Goal: Task Accomplishment & Management: Use online tool/utility

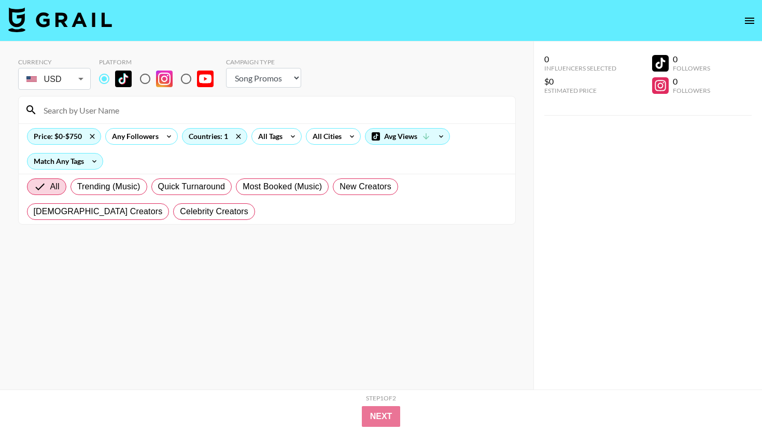
select select "Song"
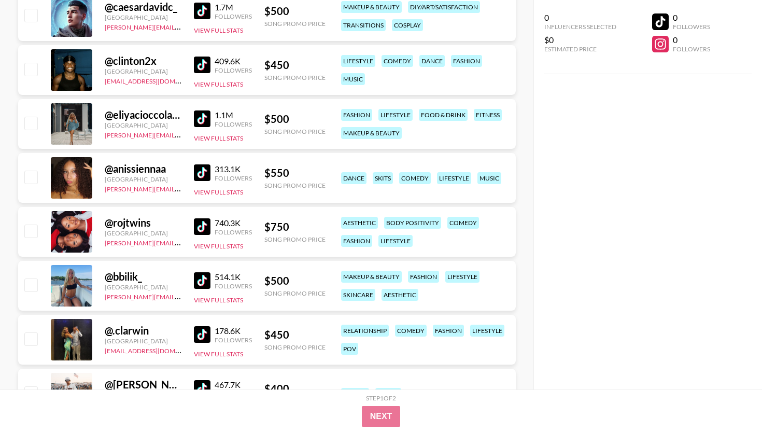
click at [627, 177] on div "0 Influencers Selected $0 Estimated Price 0 Followers 0 Followers" at bounding box center [647, 194] width 229 height 389
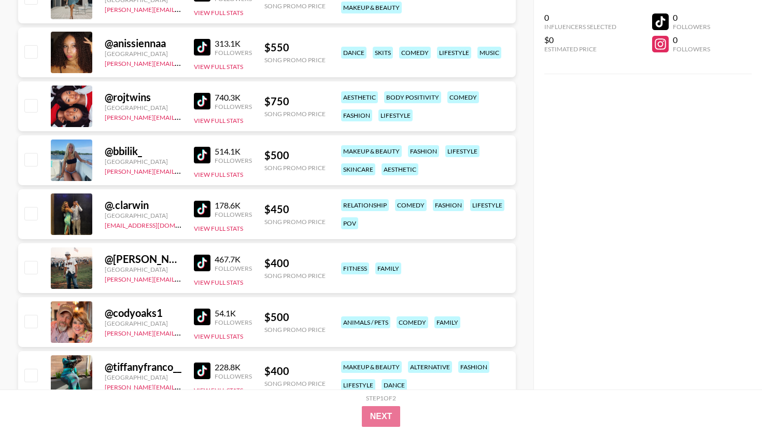
scroll to position [24971, 0]
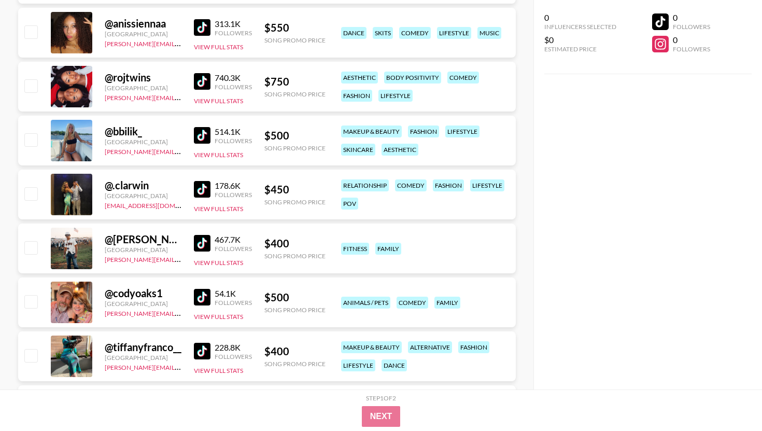
click at [197, 139] on img at bounding box center [202, 135] width 17 height 17
click at [208, 242] on img at bounding box center [202, 243] width 17 height 17
click at [209, 296] on img at bounding box center [202, 297] width 17 height 17
click at [602, 197] on div "0 Influencers Selected $0 Estimated Price 0 Followers 0 Followers" at bounding box center [647, 194] width 229 height 389
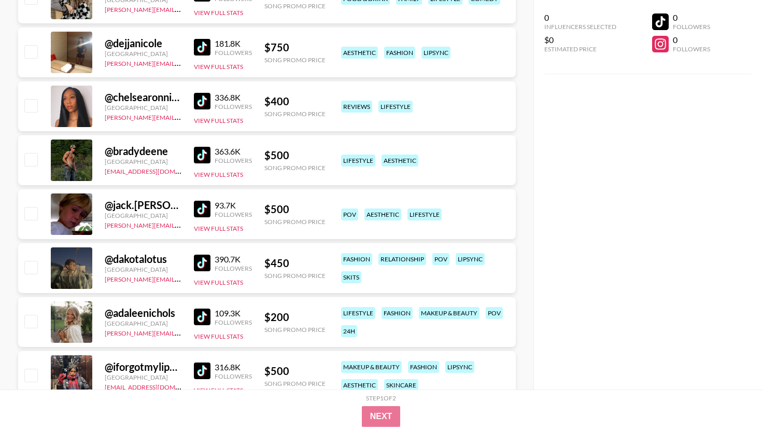
scroll to position [25510, 0]
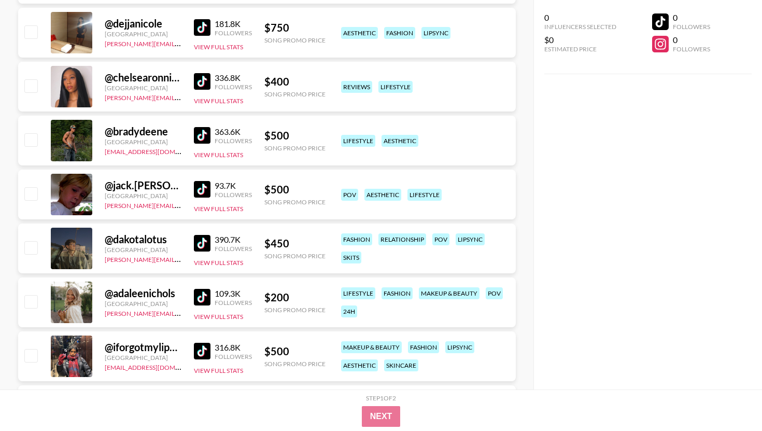
click at [196, 248] on img at bounding box center [202, 243] width 17 height 17
click at [202, 295] on img at bounding box center [202, 297] width 17 height 17
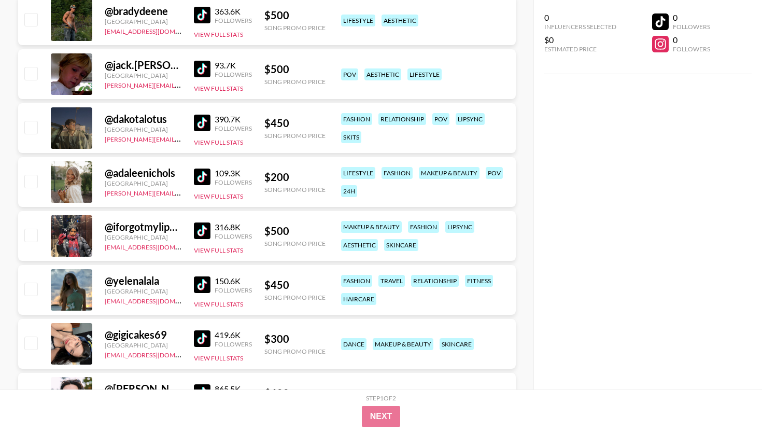
scroll to position [25634, 0]
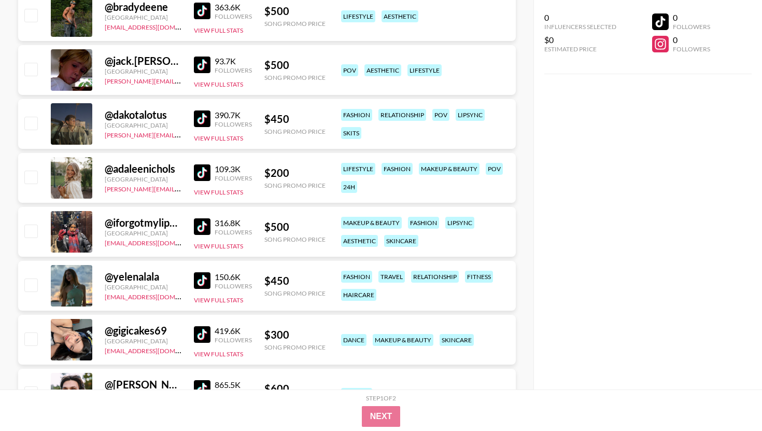
click at [200, 231] on img at bounding box center [202, 226] width 17 height 17
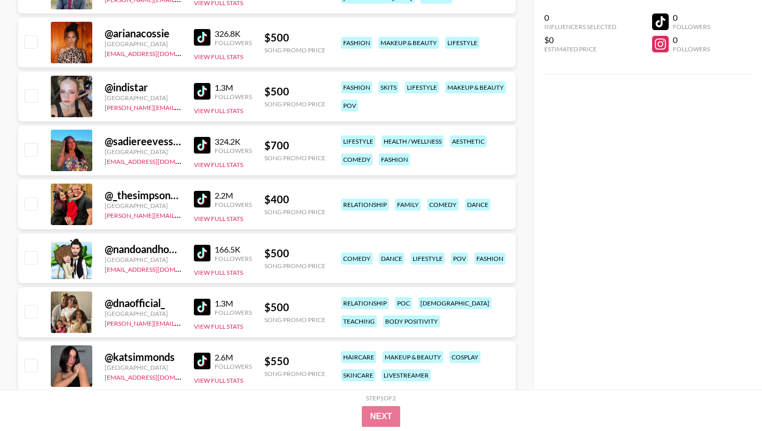
scroll to position [26256, 0]
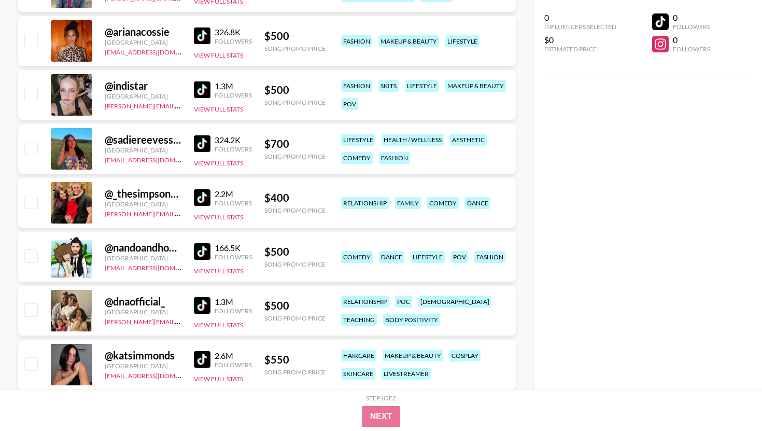
click at [203, 254] on img at bounding box center [202, 251] width 17 height 17
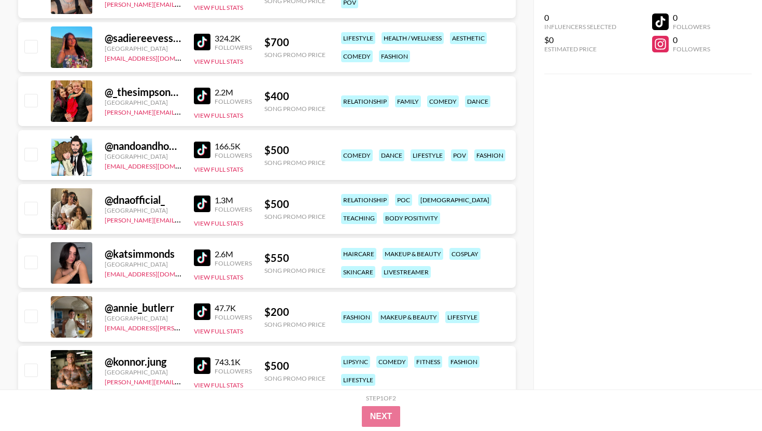
scroll to position [26360, 0]
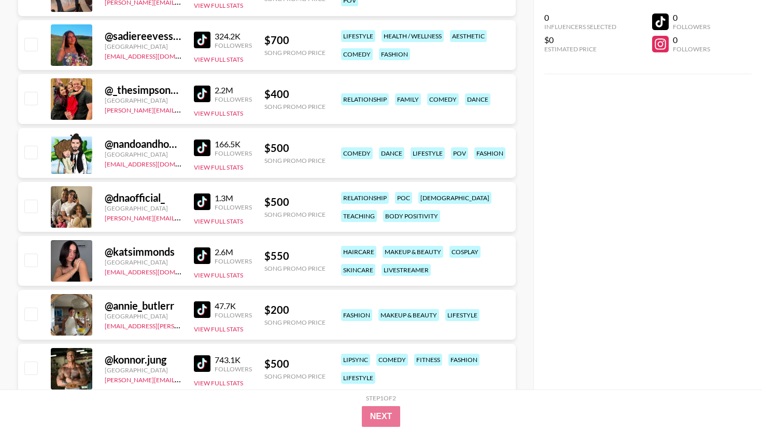
click at [208, 197] on img at bounding box center [202, 201] width 17 height 17
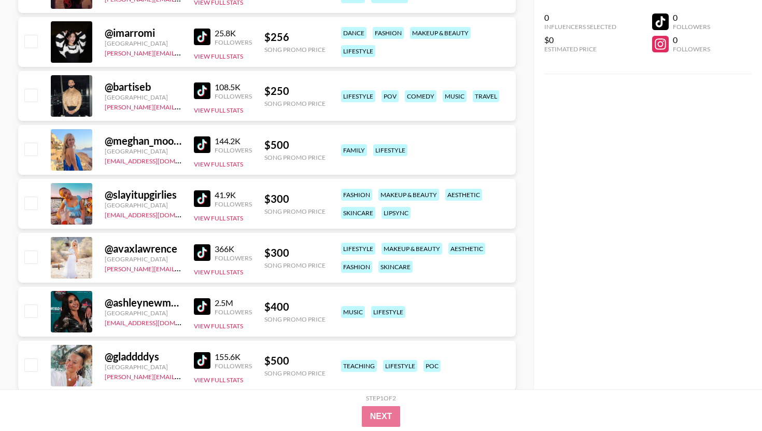
scroll to position [26796, 0]
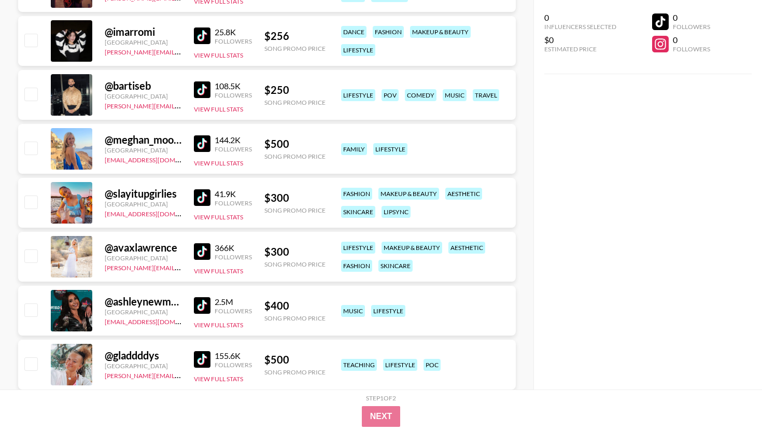
click at [209, 260] on div "366K Followers" at bounding box center [223, 252] width 58 height 18
click at [212, 250] on link at bounding box center [204, 251] width 21 height 17
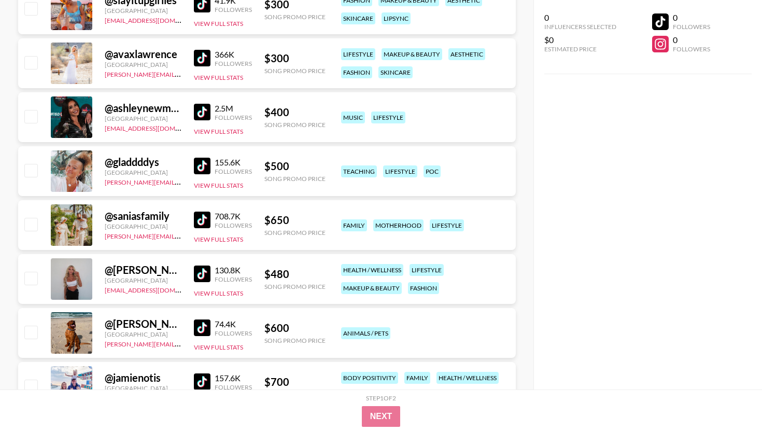
scroll to position [27003, 0]
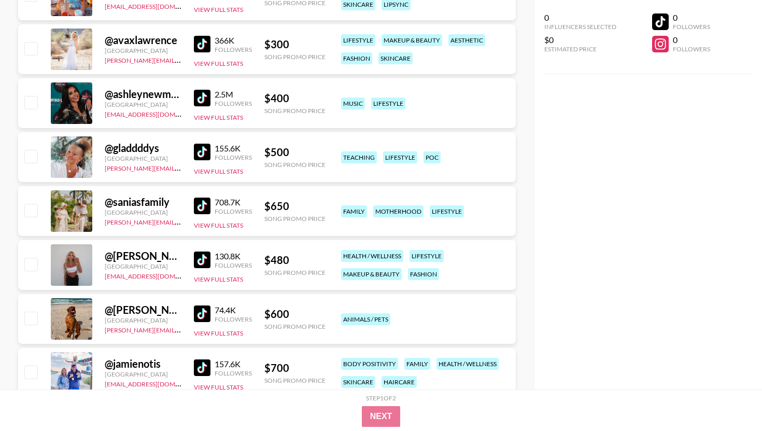
click at [199, 205] on img at bounding box center [202, 205] width 17 height 17
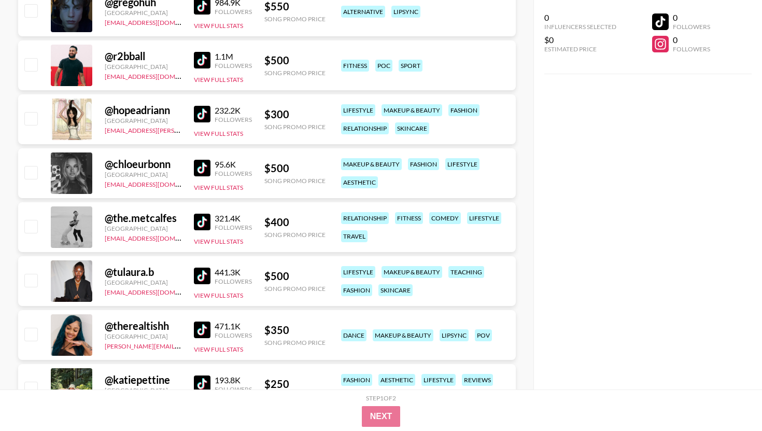
scroll to position [27480, 0]
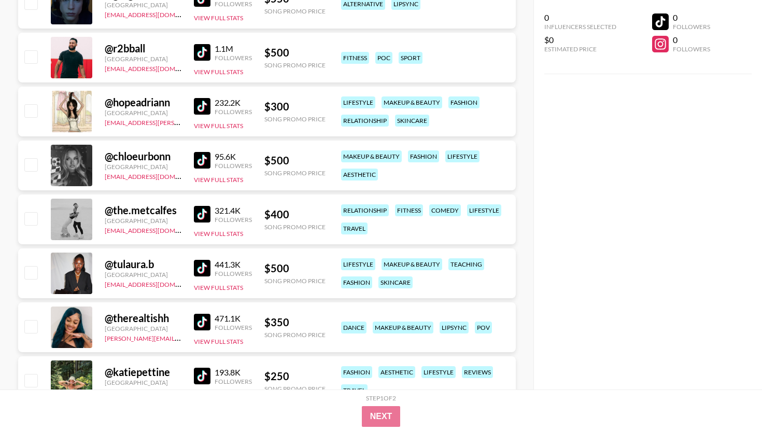
click at [190, 217] on div "@ the.metcalfes [GEOGRAPHIC_DATA] [PERSON_NAME][EMAIL_ADDRESS][DOMAIN_NAME] 321…" at bounding box center [267, 219] width 498 height 50
click at [204, 209] on img at bounding box center [202, 214] width 17 height 17
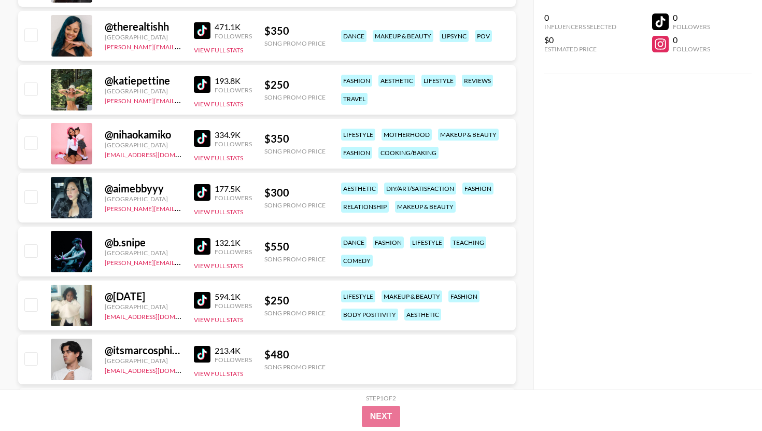
scroll to position [27791, 0]
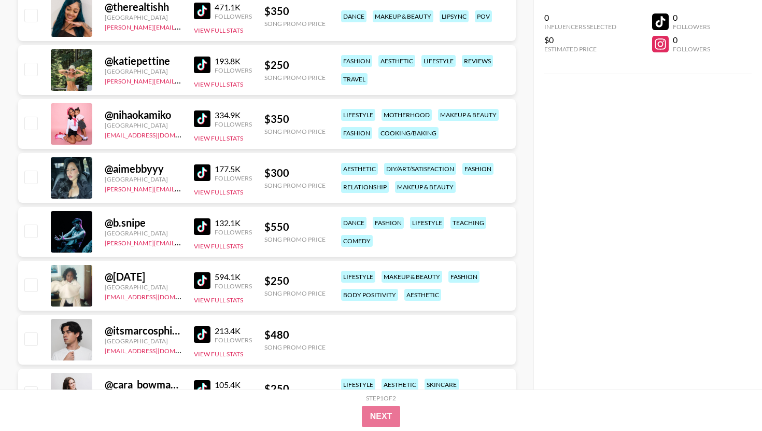
click at [199, 175] on img at bounding box center [202, 172] width 17 height 17
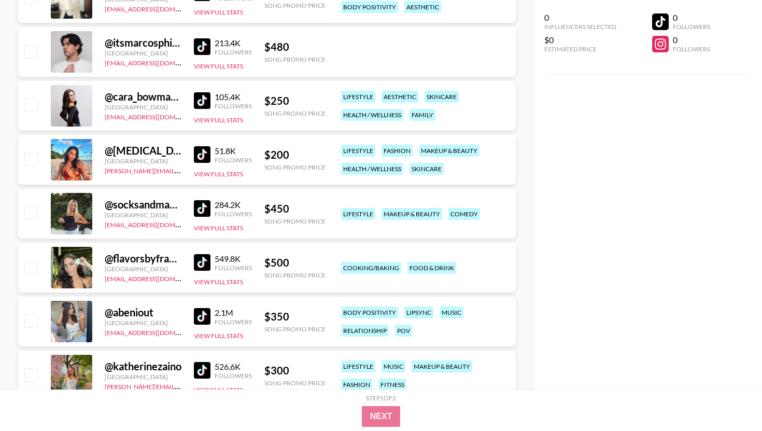
scroll to position [28081, 0]
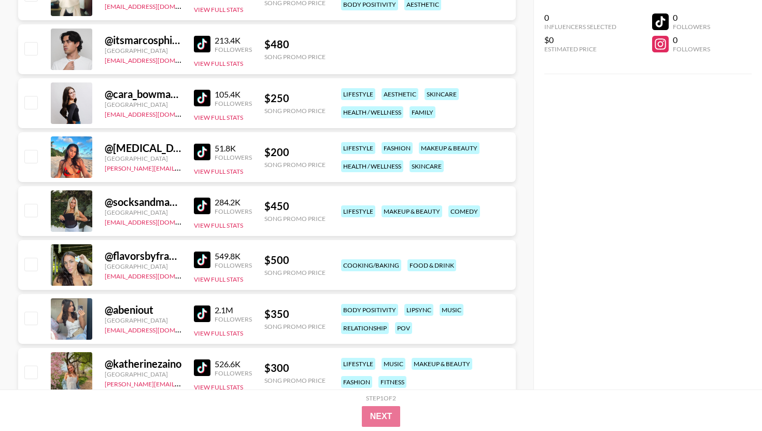
click at [201, 206] on img at bounding box center [202, 205] width 17 height 17
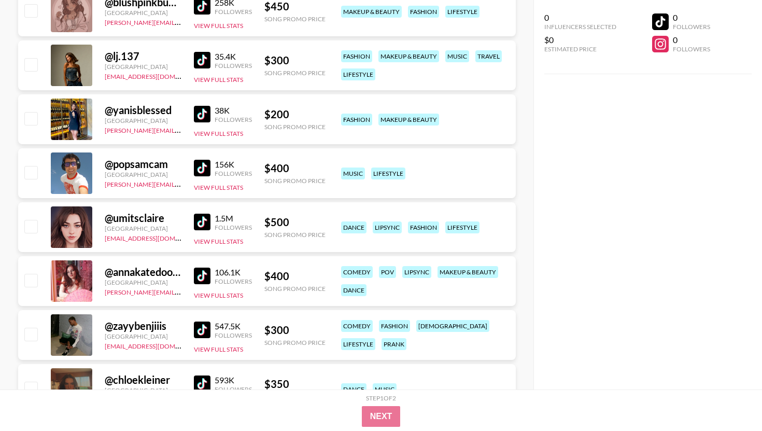
scroll to position [29056, 0]
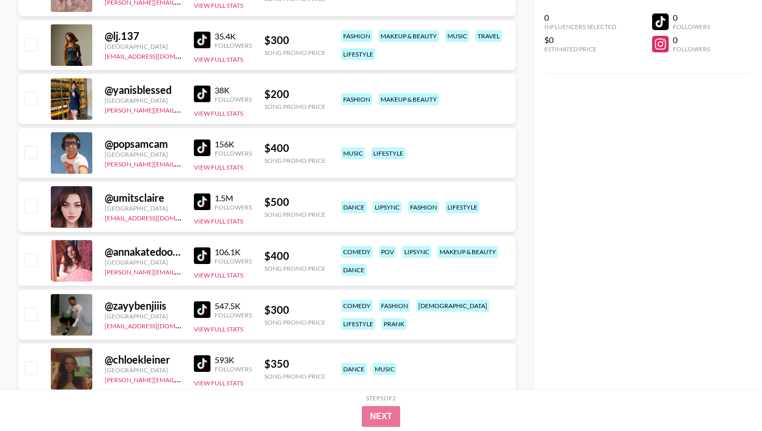
click at [194, 260] on img at bounding box center [202, 255] width 17 height 17
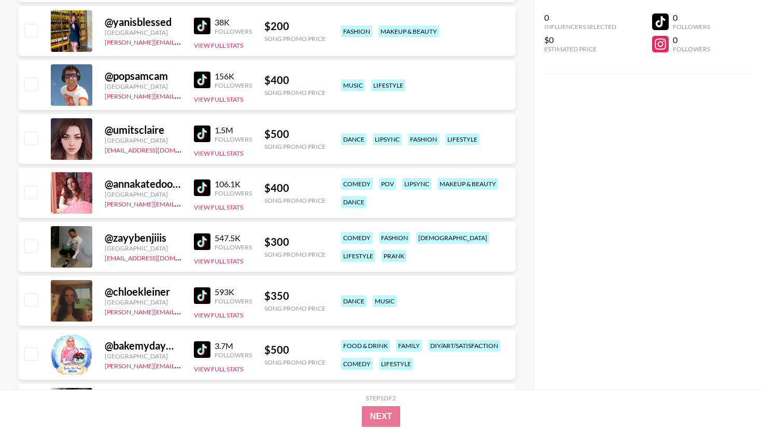
scroll to position [29138, 0]
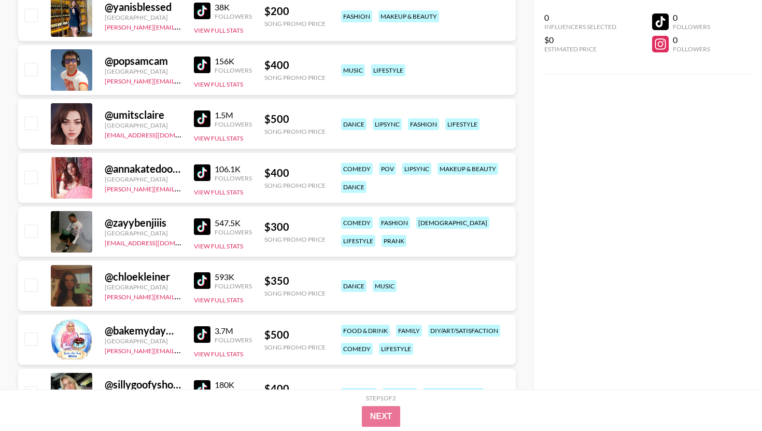
click at [204, 232] on img at bounding box center [202, 226] width 17 height 17
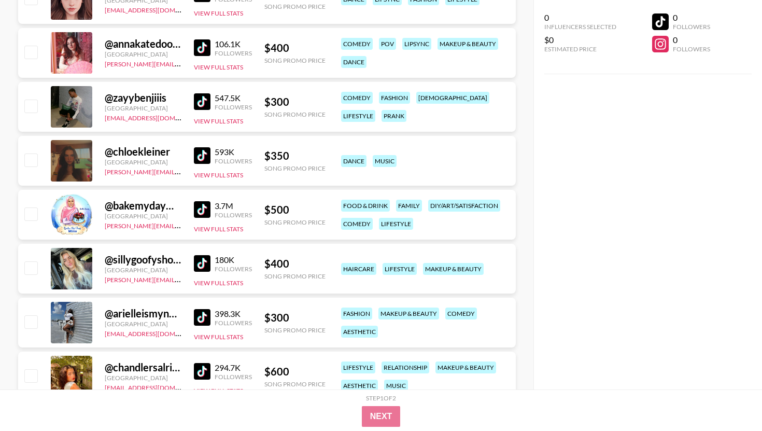
scroll to position [29284, 0]
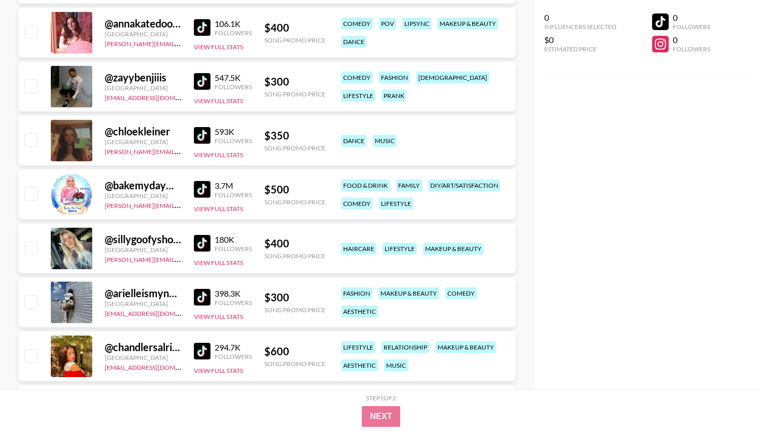
click at [206, 236] on img at bounding box center [202, 243] width 17 height 17
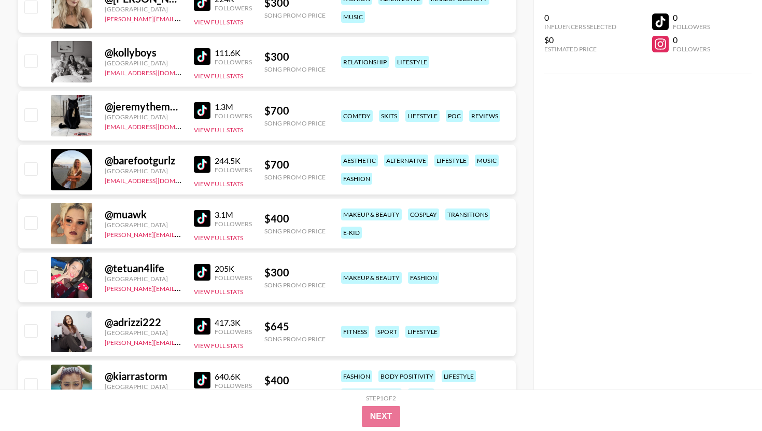
scroll to position [29906, 0]
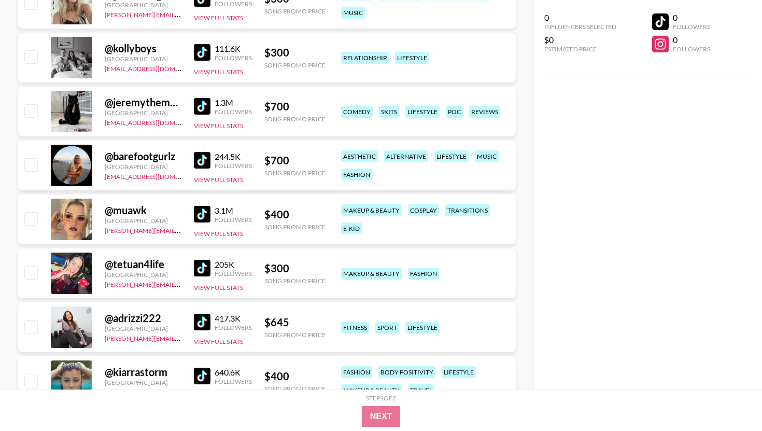
click at [207, 160] on img at bounding box center [202, 160] width 17 height 17
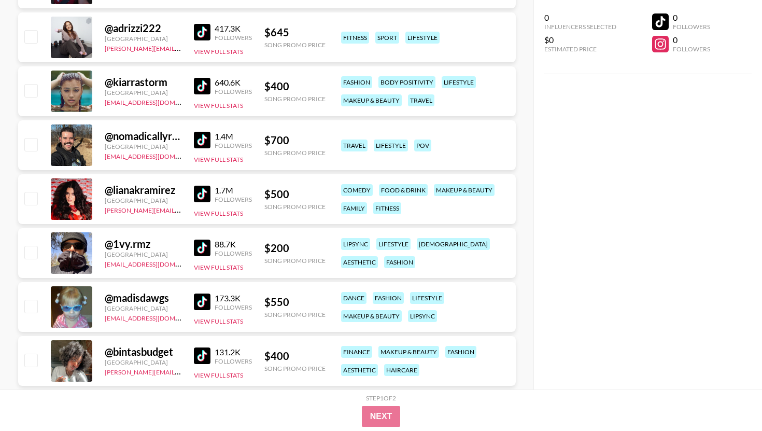
scroll to position [30196, 0]
click at [204, 191] on img at bounding box center [202, 193] width 17 height 17
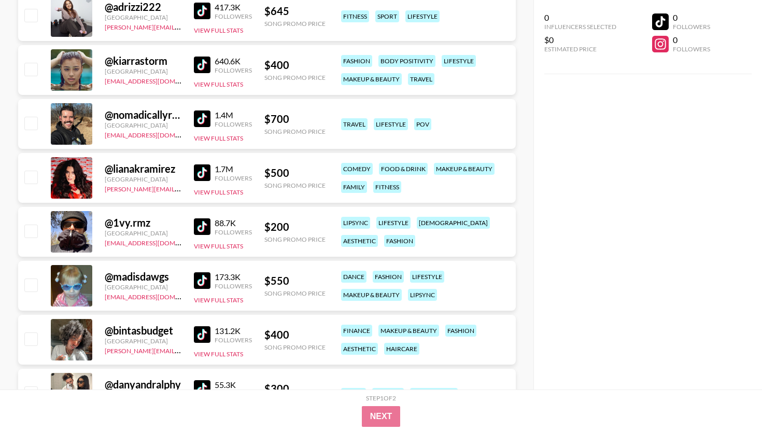
scroll to position [30258, 0]
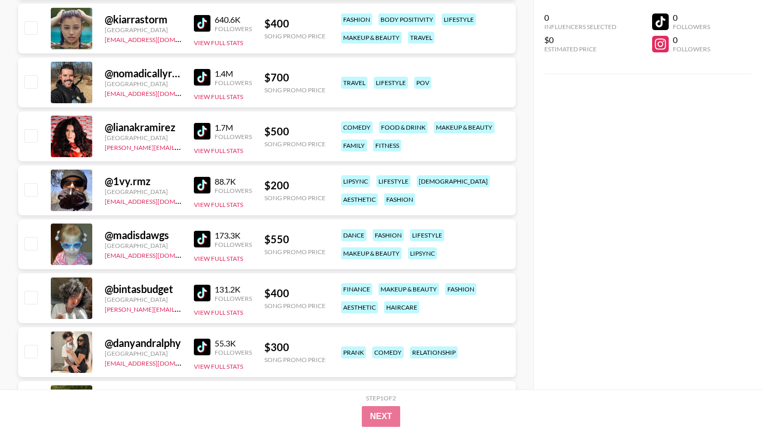
click at [204, 237] on img at bounding box center [202, 239] width 17 height 17
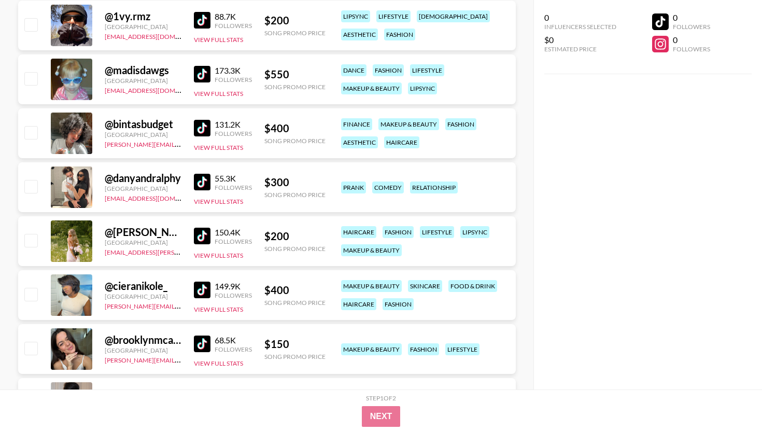
scroll to position [30424, 0]
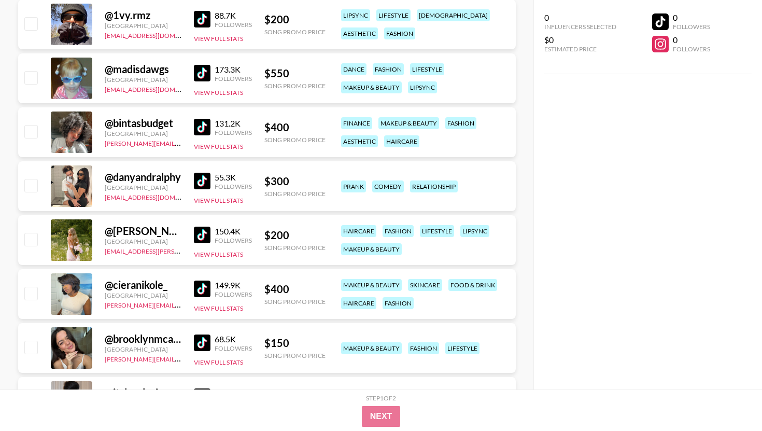
click at [198, 234] on img at bounding box center [202, 235] width 17 height 17
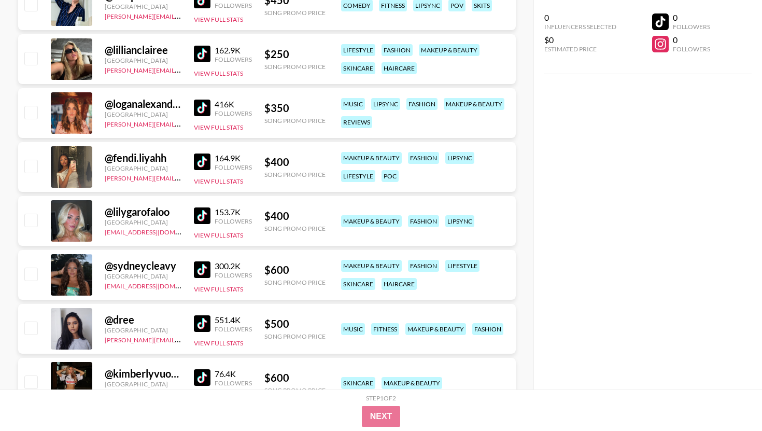
scroll to position [30984, 0]
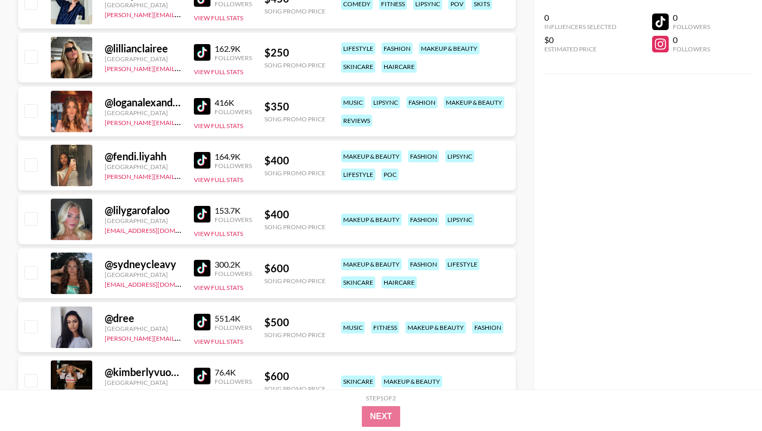
click at [197, 51] on img at bounding box center [202, 52] width 17 height 17
click at [206, 106] on img at bounding box center [202, 106] width 17 height 17
click at [205, 168] on img at bounding box center [202, 160] width 17 height 17
click at [197, 157] on img at bounding box center [202, 160] width 17 height 17
click at [206, 216] on img at bounding box center [202, 214] width 17 height 17
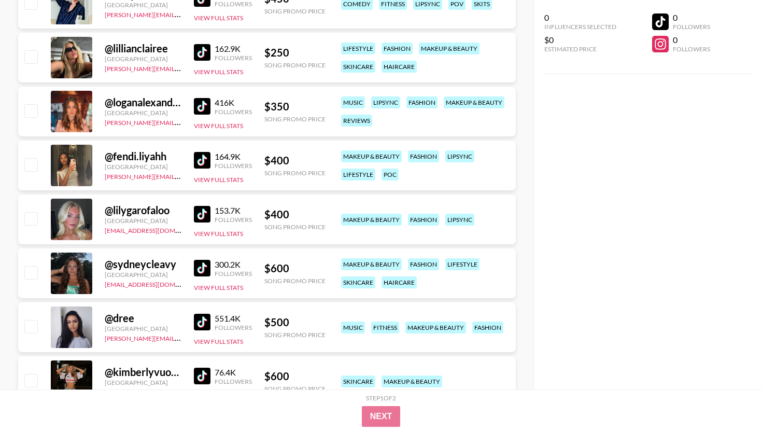
click at [212, 265] on link at bounding box center [204, 268] width 21 height 17
click at [198, 322] on img at bounding box center [202, 322] width 17 height 17
click at [608, 173] on div "0 Influencers Selected $0 Estimated Price 0 Followers 0 Followers" at bounding box center [647, 194] width 229 height 389
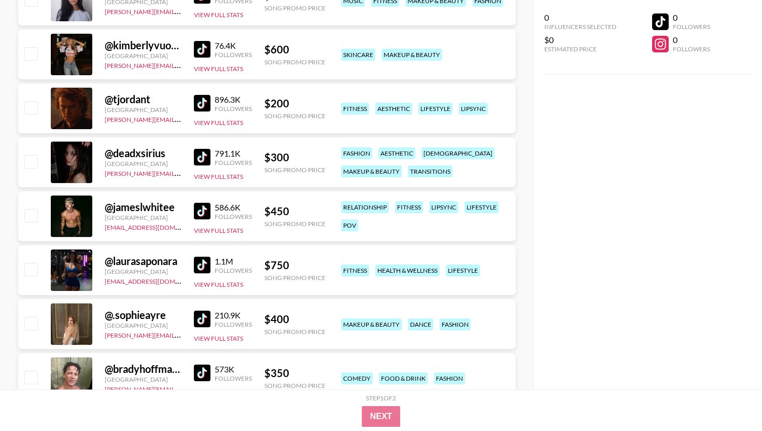
scroll to position [31315, 0]
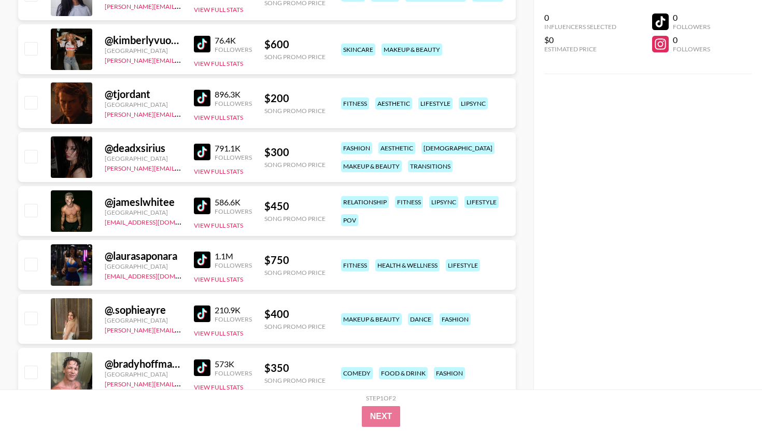
click at [208, 257] on img at bounding box center [202, 259] width 17 height 17
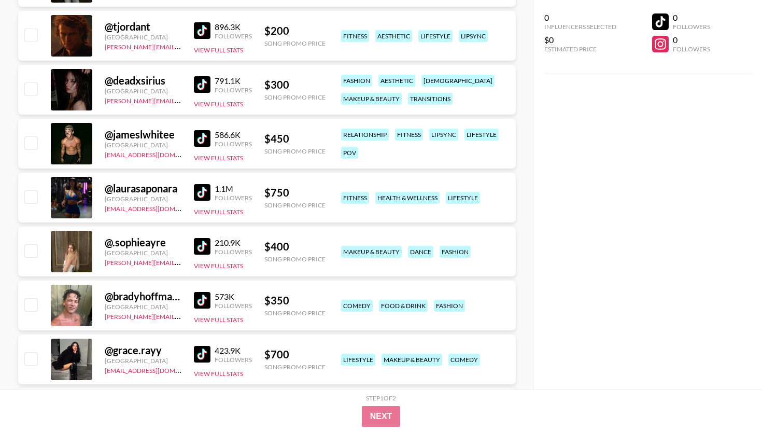
scroll to position [31398, 0]
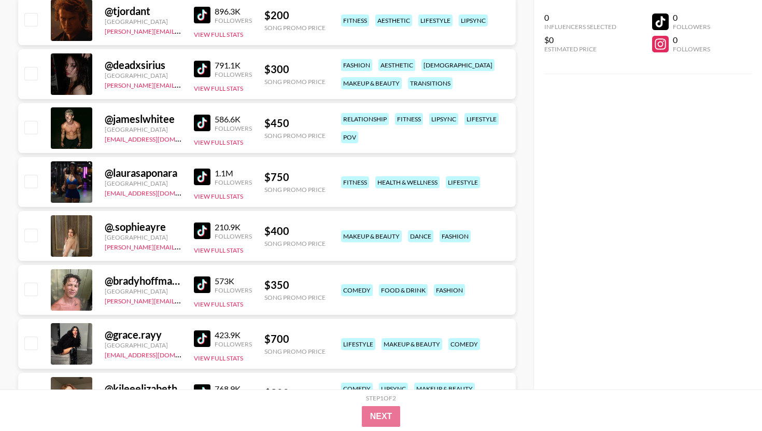
click at [199, 236] on img at bounding box center [202, 230] width 17 height 17
click at [208, 284] on img at bounding box center [202, 284] width 17 height 17
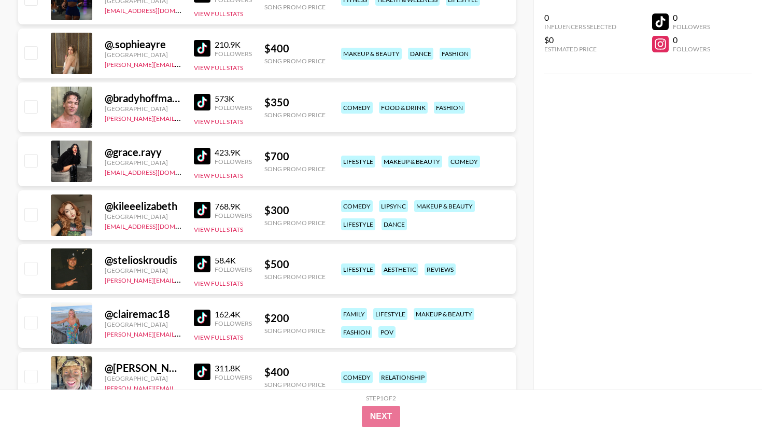
scroll to position [31585, 0]
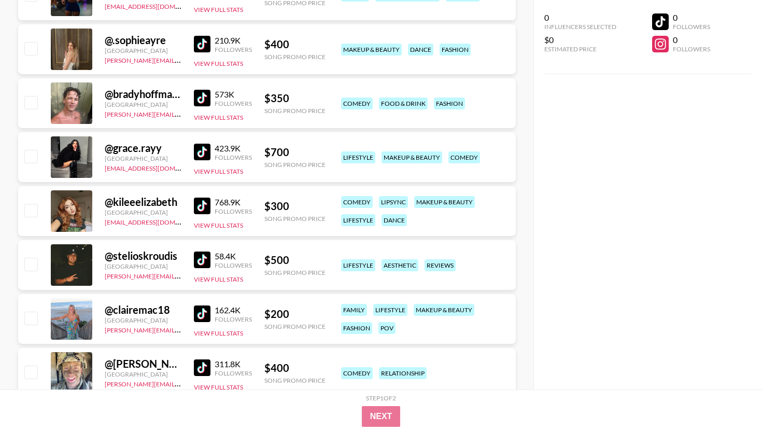
click at [198, 205] on img at bounding box center [202, 205] width 17 height 17
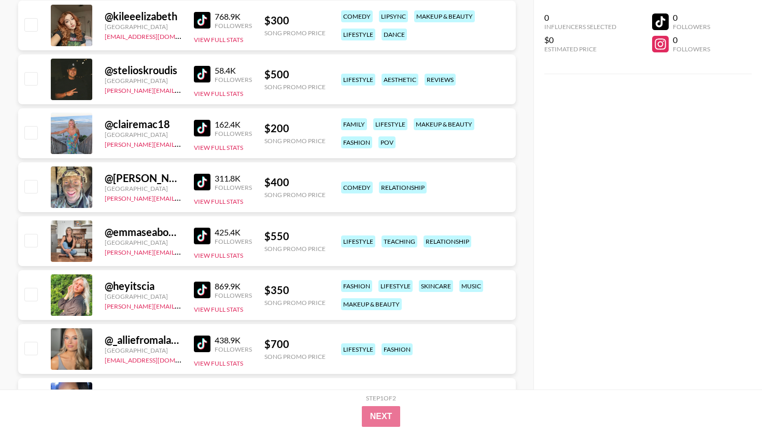
scroll to position [31772, 0]
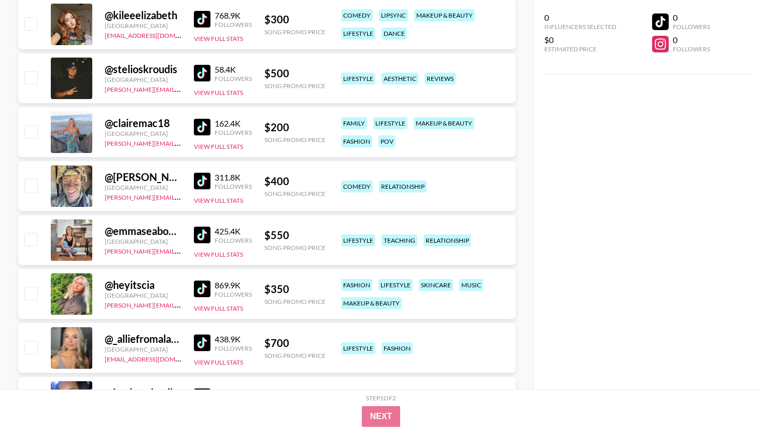
click at [197, 178] on img at bounding box center [202, 181] width 17 height 17
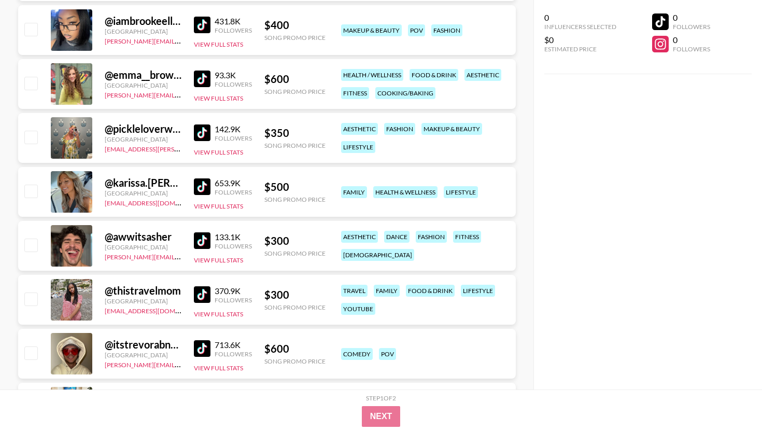
scroll to position [32145, 0]
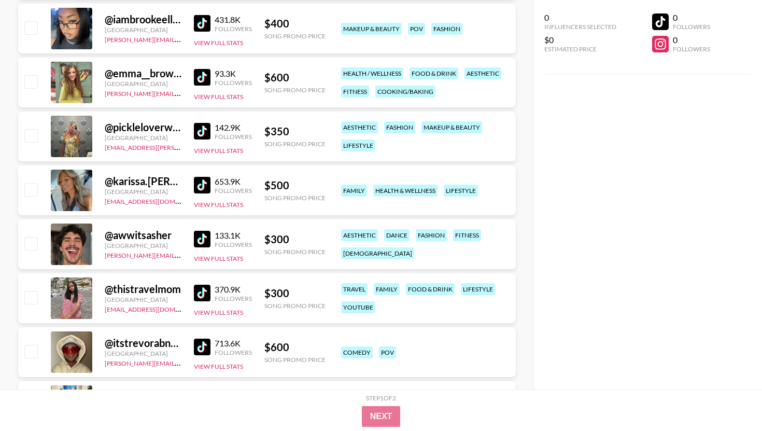
click at [201, 234] on img at bounding box center [202, 239] width 17 height 17
click at [209, 344] on img at bounding box center [202, 346] width 17 height 17
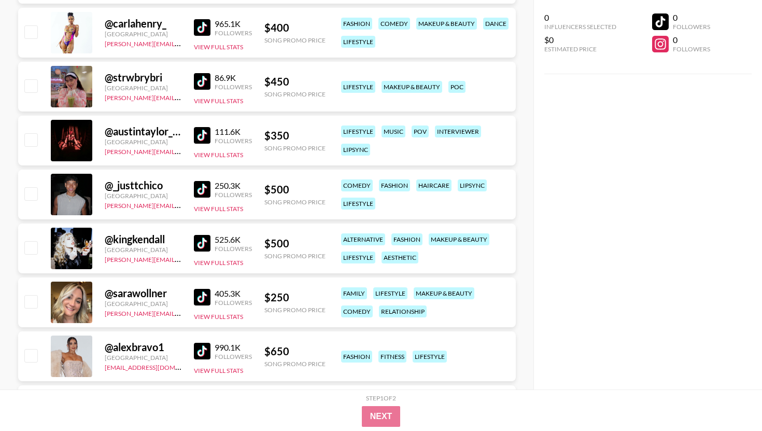
scroll to position [32808, 0]
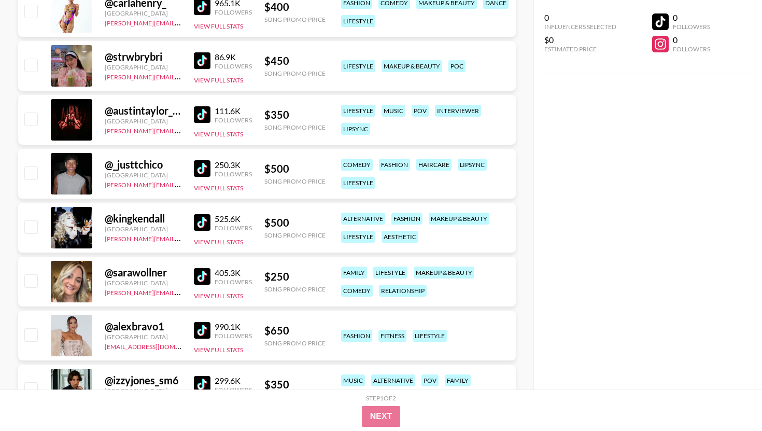
click at [201, 341] on div "990.1K Followers View Full Stats" at bounding box center [223, 335] width 58 height 37
click at [203, 332] on img at bounding box center [202, 330] width 17 height 17
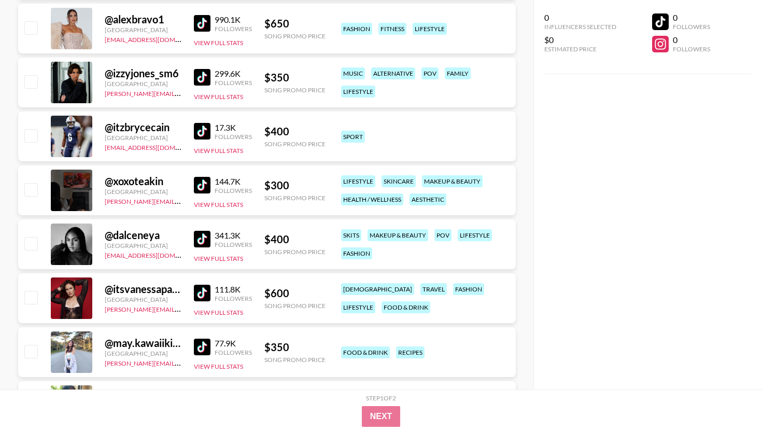
scroll to position [33119, 0]
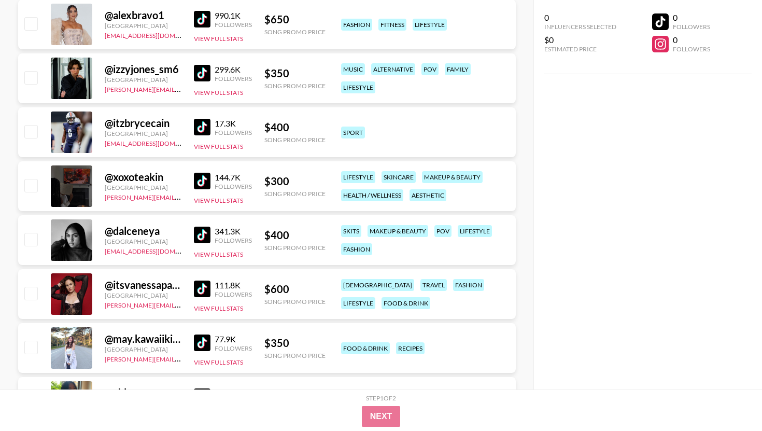
click at [205, 125] on img at bounding box center [202, 127] width 17 height 17
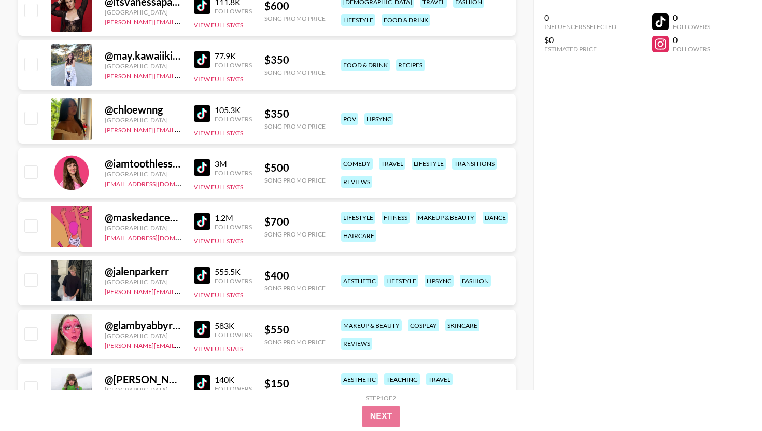
scroll to position [33410, 0]
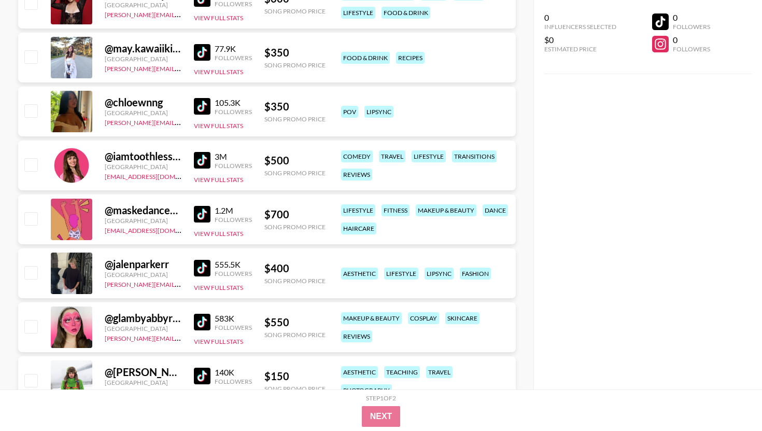
click at [209, 165] on img at bounding box center [202, 160] width 17 height 17
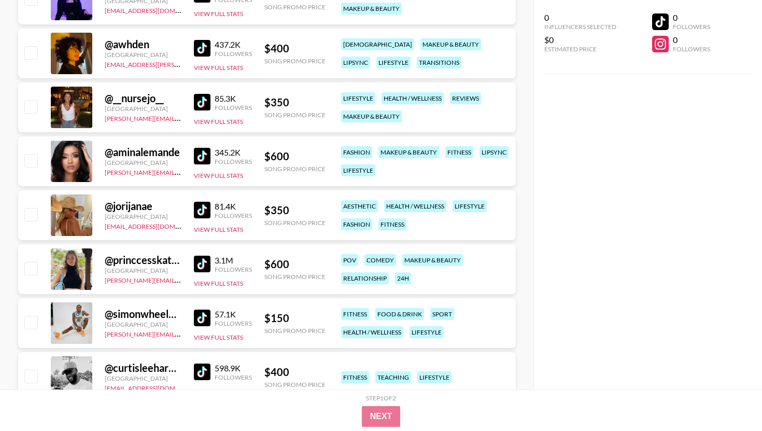
scroll to position [34405, 0]
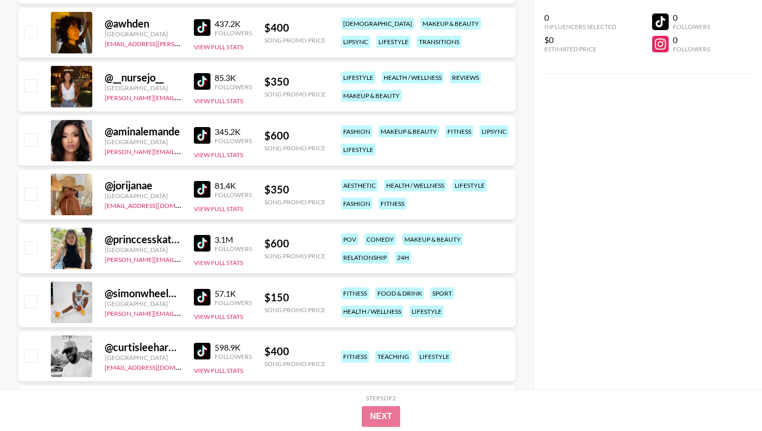
click at [203, 26] on img at bounding box center [202, 27] width 17 height 17
click at [199, 79] on img at bounding box center [202, 81] width 17 height 17
click at [206, 187] on img at bounding box center [202, 189] width 17 height 17
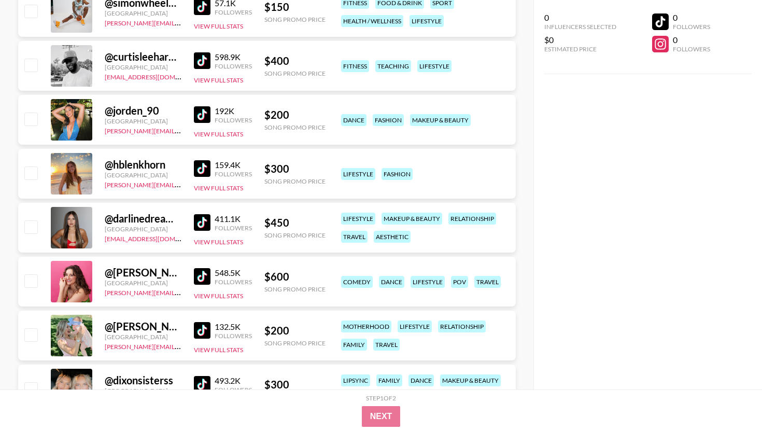
scroll to position [34716, 0]
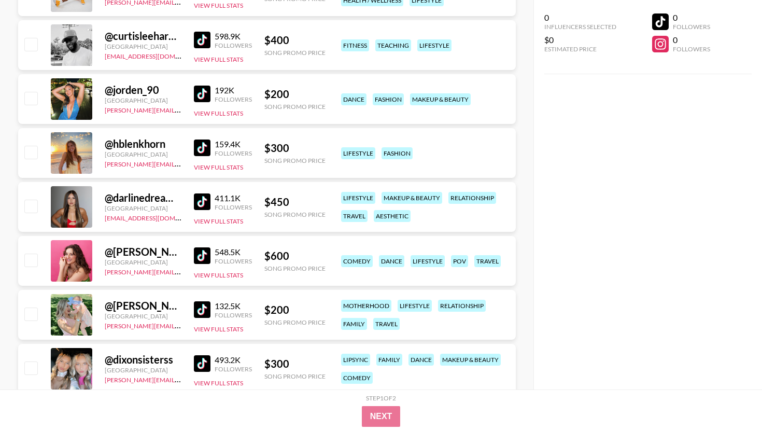
click at [201, 209] on img at bounding box center [202, 201] width 17 height 17
click at [203, 250] on img at bounding box center [202, 255] width 17 height 17
click at [208, 304] on img at bounding box center [202, 309] width 17 height 17
click at [203, 360] on img at bounding box center [202, 363] width 17 height 17
click at [657, 232] on div "0 Influencers Selected $0 Estimated Price 0 Followers 0 Followers" at bounding box center [647, 194] width 229 height 389
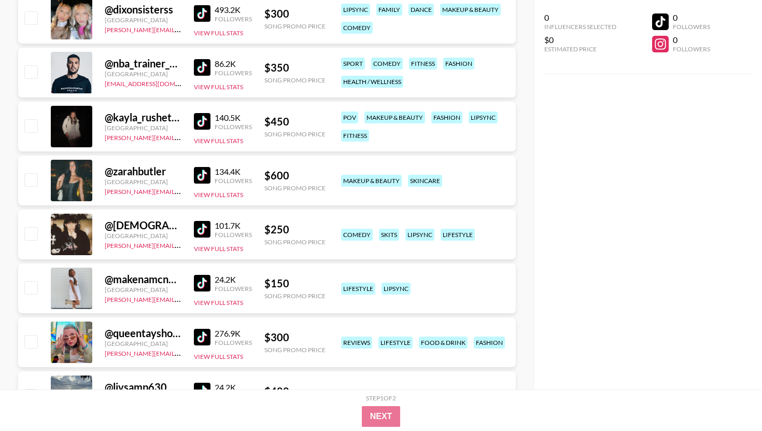
scroll to position [35068, 0]
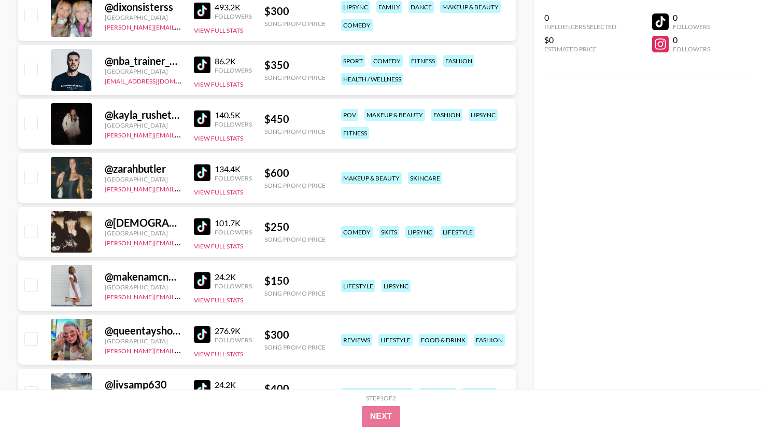
click at [205, 115] on img at bounding box center [202, 118] width 17 height 17
click at [203, 175] on img at bounding box center [202, 172] width 17 height 17
click at [204, 223] on img at bounding box center [202, 226] width 17 height 17
click at [506, 232] on div "comedy skits lipsync lifestyle" at bounding box center [425, 232] width 174 height 18
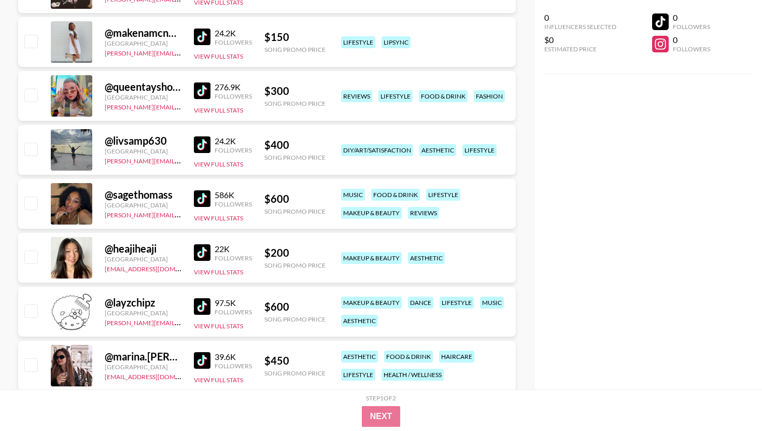
scroll to position [35296, 0]
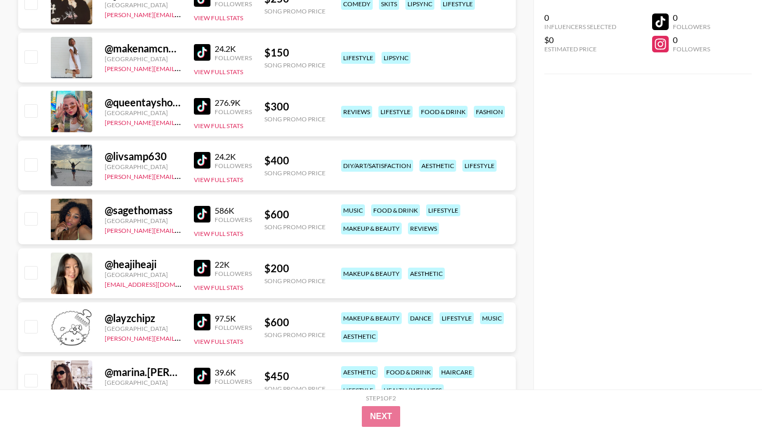
click at [197, 164] on img at bounding box center [202, 160] width 17 height 17
click at [195, 218] on img at bounding box center [202, 214] width 17 height 17
